Goal: Find specific page/section: Find specific page/section

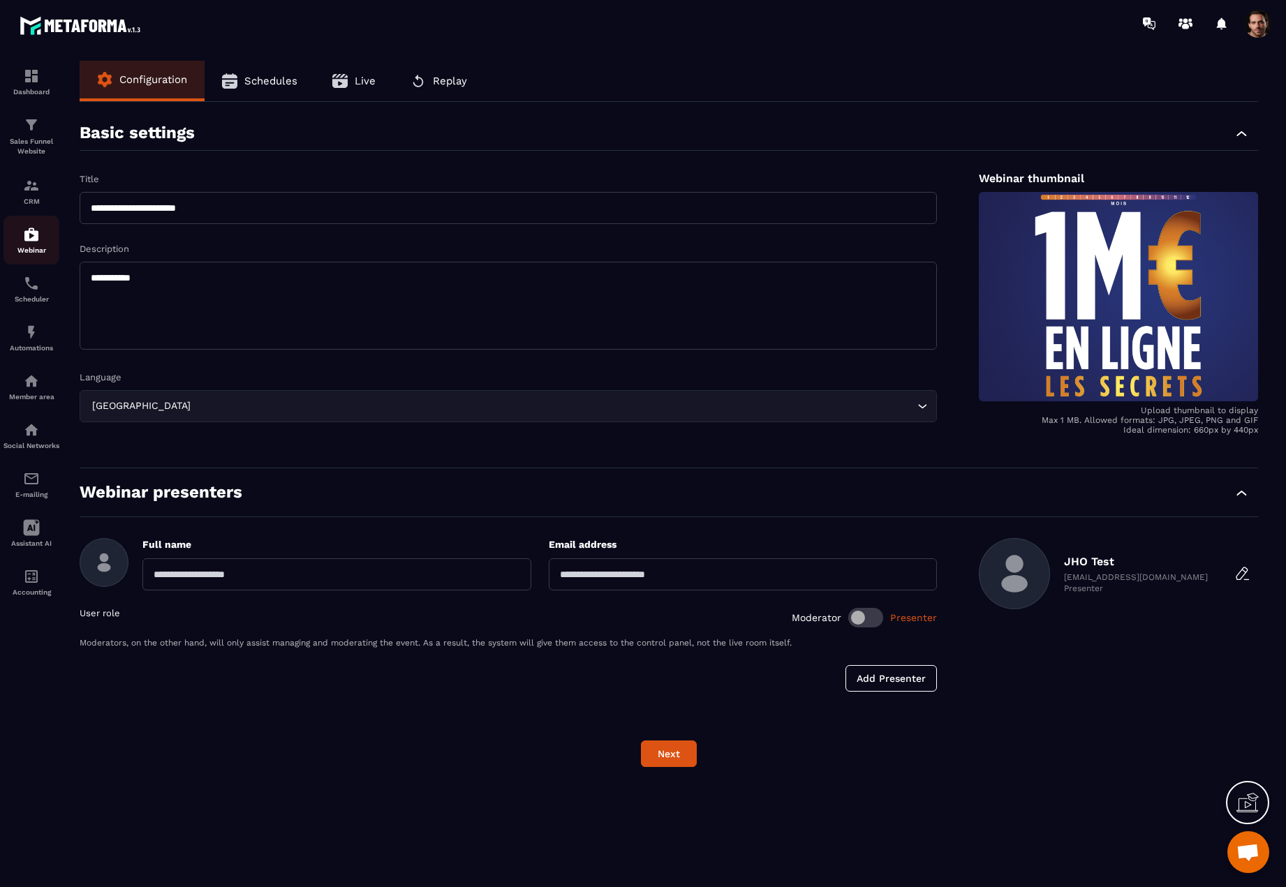
click at [34, 237] on img at bounding box center [31, 234] width 17 height 17
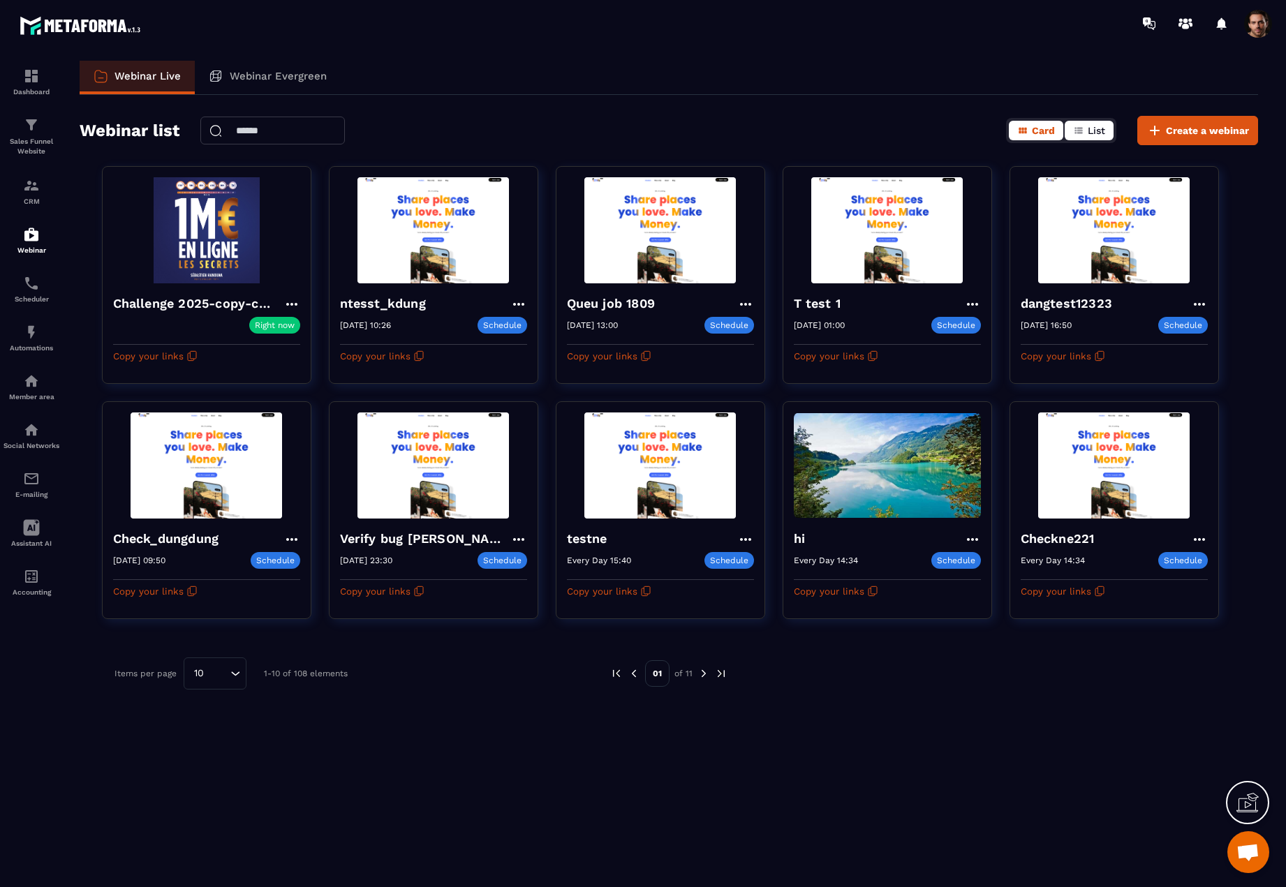
click at [1080, 126] on icon "button" at bounding box center [1078, 130] width 11 height 11
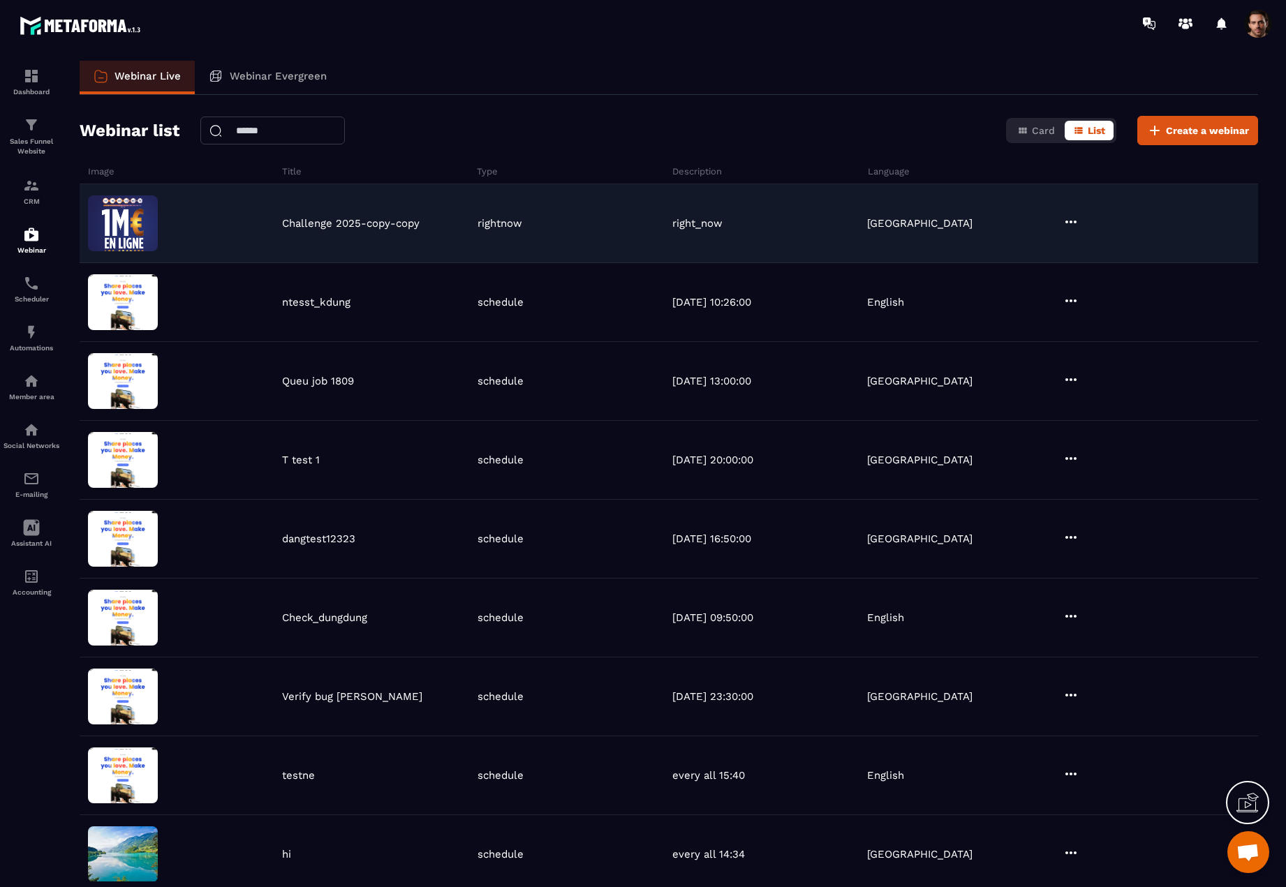
click at [1075, 216] on icon at bounding box center [1070, 222] width 17 height 17
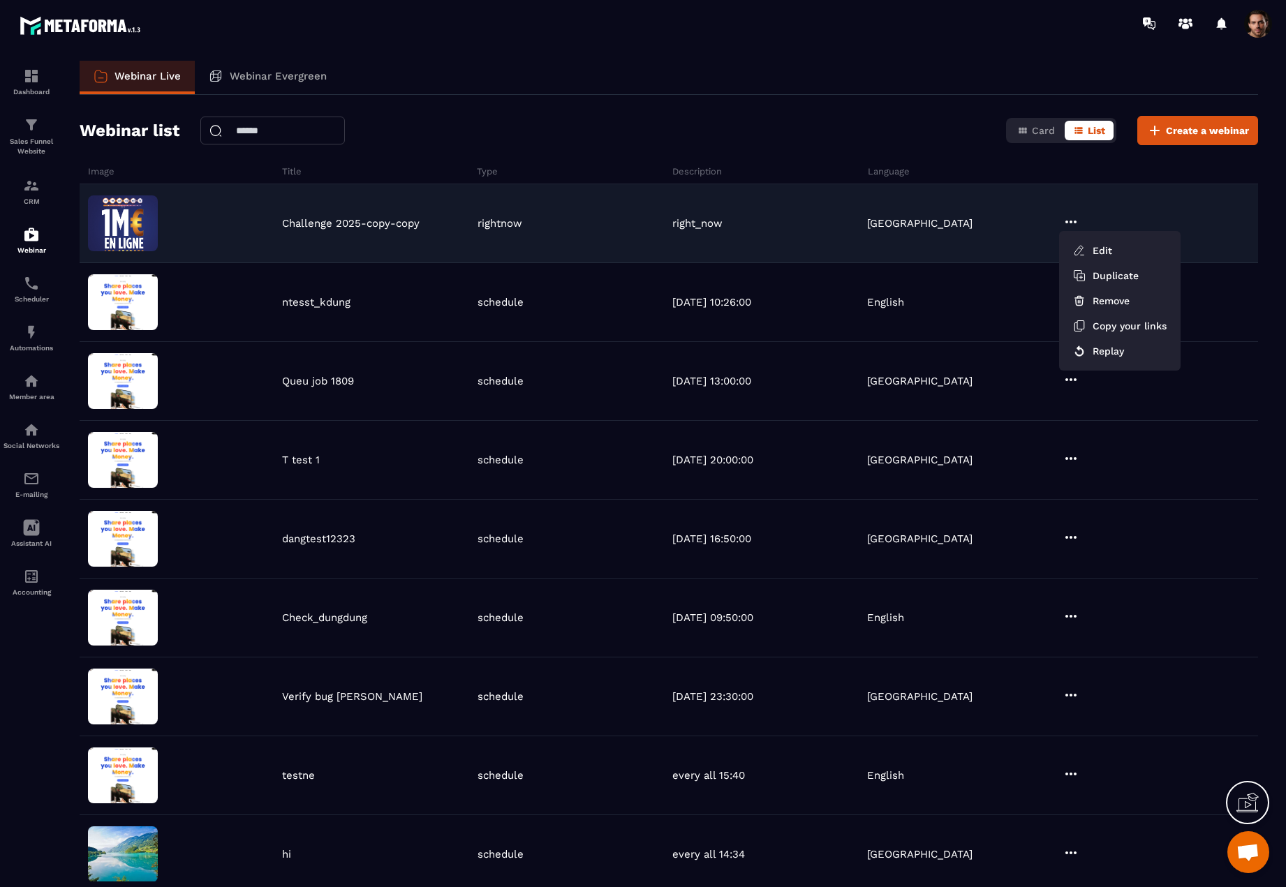
click at [1073, 216] on icon at bounding box center [1070, 222] width 17 height 17
click at [1066, 218] on icon at bounding box center [1070, 222] width 17 height 17
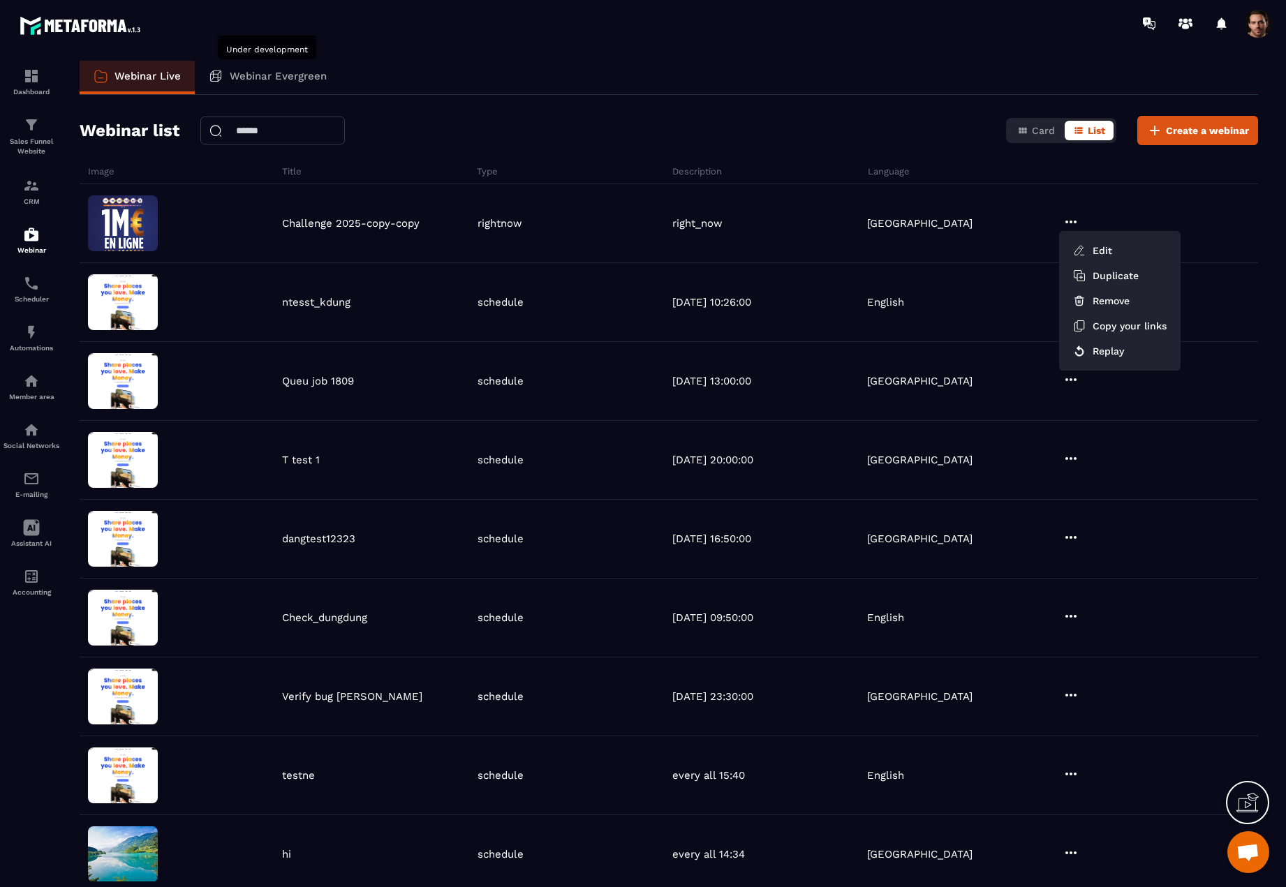
click at [231, 75] on p "Webinar Evergreen" at bounding box center [278, 76] width 97 height 13
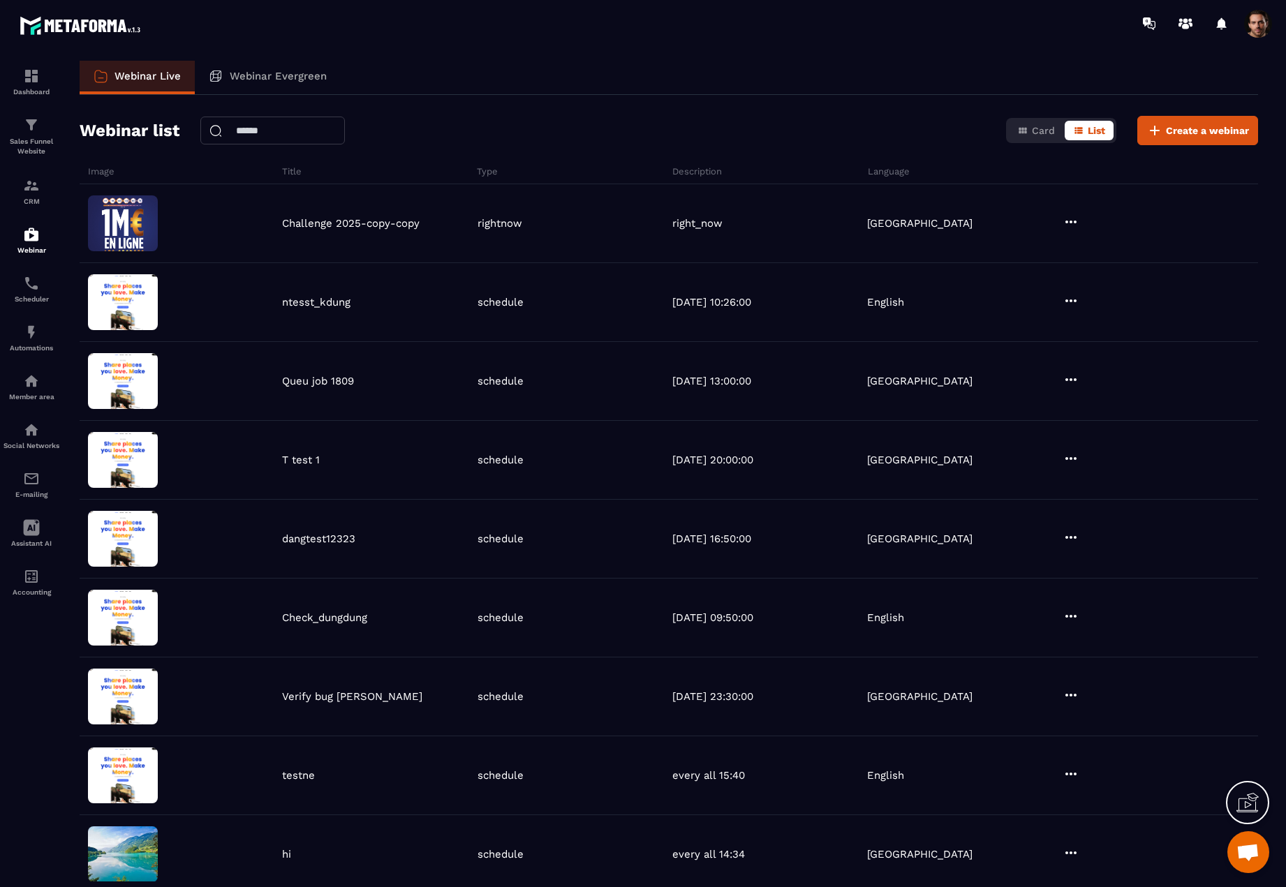
click at [231, 75] on p "Webinar Evergreen" at bounding box center [278, 76] width 97 height 13
click at [243, 75] on p "Webinar Evergreen" at bounding box center [278, 76] width 97 height 13
click at [306, 77] on p "Webinar Evergreen" at bounding box center [278, 76] width 97 height 13
click at [308, 77] on p "Webinar Evergreen" at bounding box center [278, 76] width 97 height 13
click at [148, 75] on p "Webinar Live" at bounding box center [147, 76] width 66 height 13
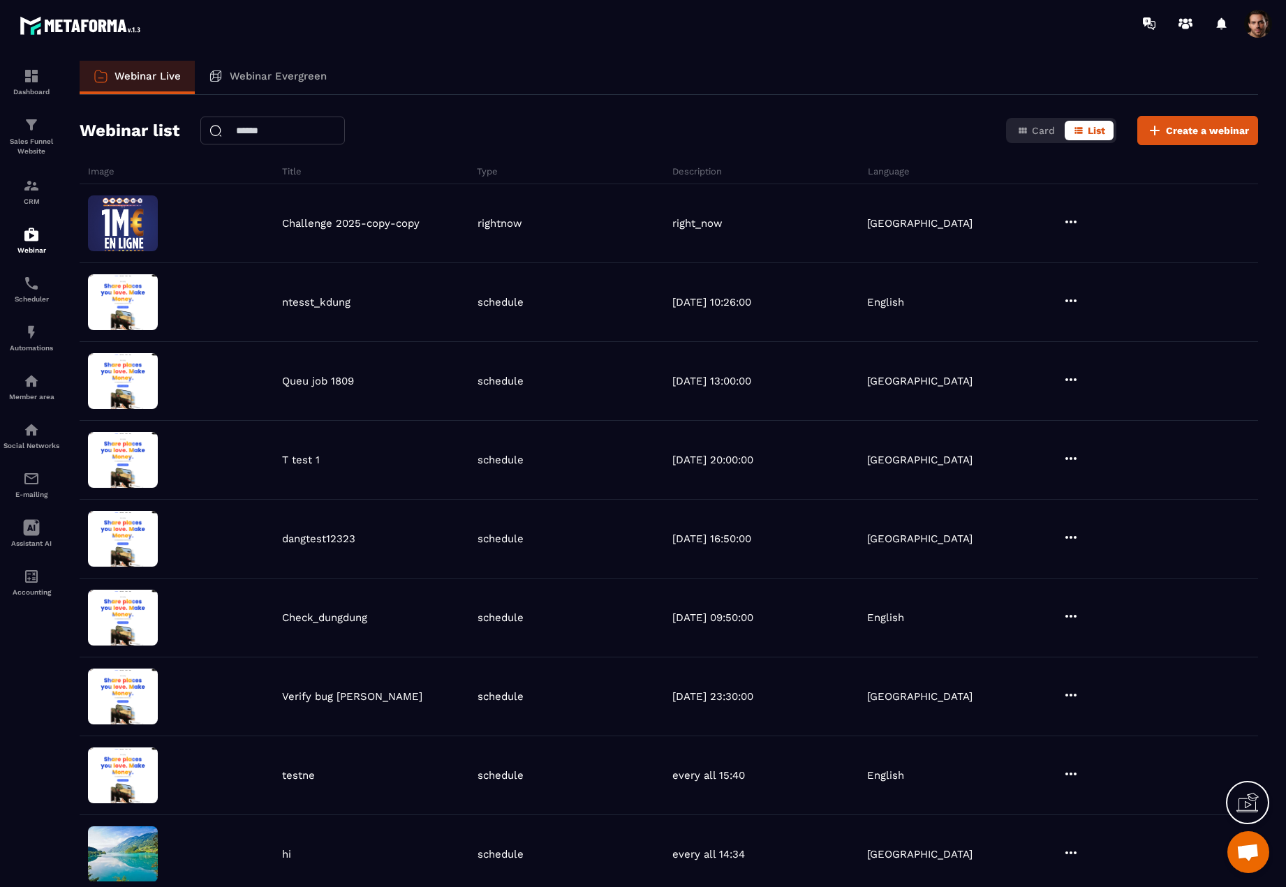
click at [282, 70] on p "Webinar Evergreen" at bounding box center [278, 76] width 97 height 13
click at [327, 72] on div "Webinar Evergreen" at bounding box center [268, 78] width 146 height 34
click at [294, 80] on p "Webinar Evergreen" at bounding box center [278, 76] width 97 height 13
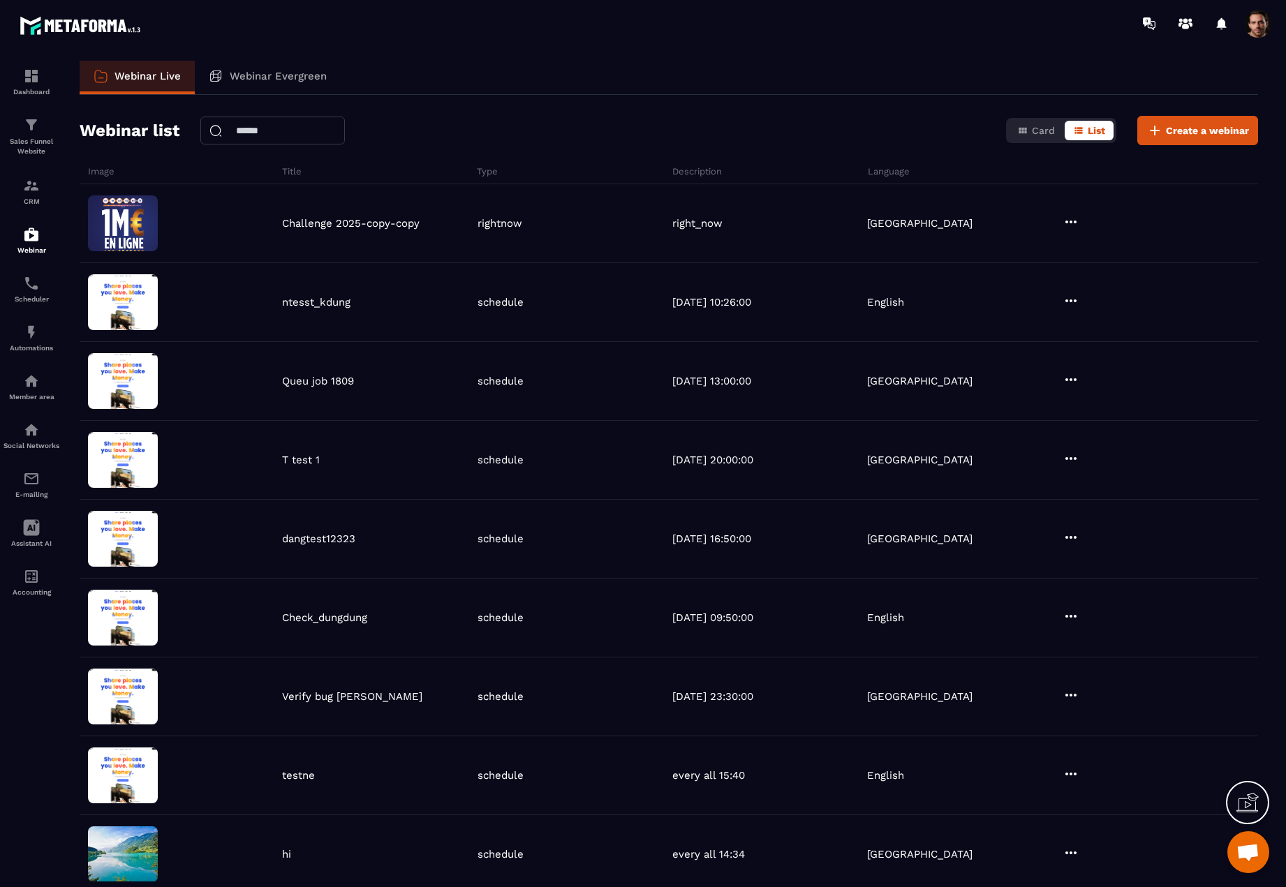
click at [142, 80] on p "Webinar Live" at bounding box center [147, 76] width 66 height 13
